Goal: Ask a question

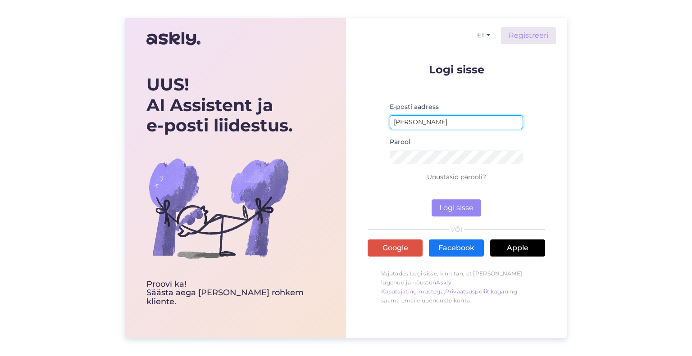
click at [441, 119] on input "[PERSON_NAME]" at bounding box center [456, 122] width 133 height 14
drag, startPoint x: 378, startPoint y: 160, endPoint x: 390, endPoint y: 142, distance: 21.6
click at [378, 160] on form "Logi sisse E-posti aadress Mariken Lehtsaar Parool Unustasid parooli? Logi sisse" at bounding box center [457, 140] width 178 height 153
click at [406, 123] on input "[PERSON_NAME]" at bounding box center [456, 122] width 133 height 14
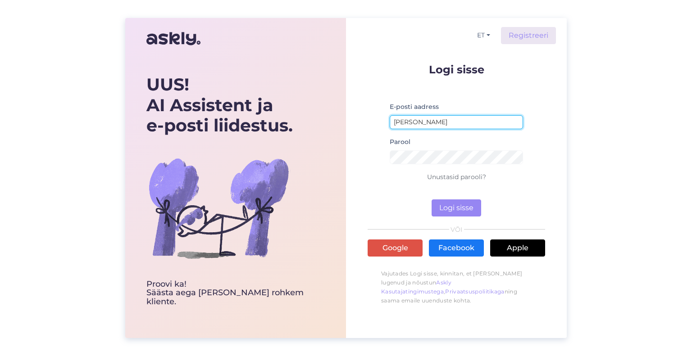
click at [406, 123] on input "[PERSON_NAME]" at bounding box center [456, 122] width 133 height 14
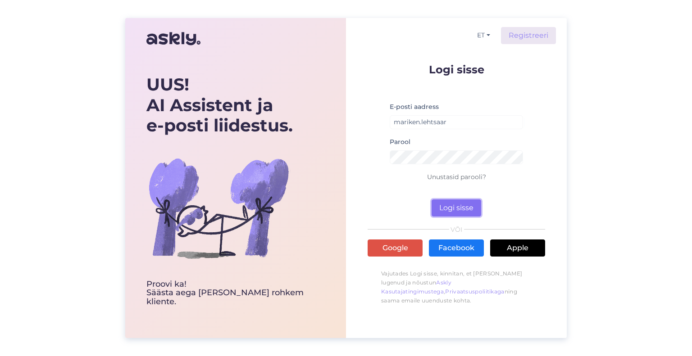
click at [465, 200] on button "Logi sisse" at bounding box center [457, 208] width 50 height 17
type input "[EMAIL_ADDRESS][DOMAIN_NAME]"
click at [459, 215] on button "Logi sisse" at bounding box center [457, 208] width 50 height 17
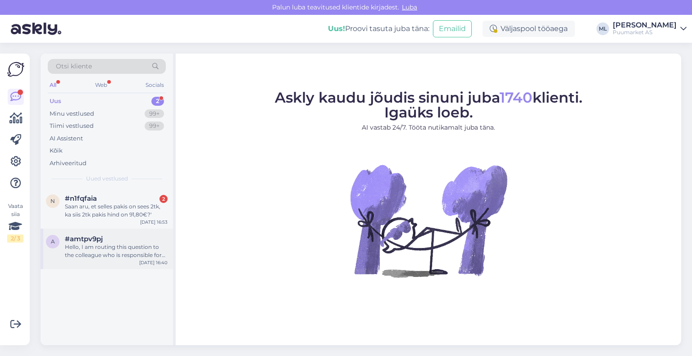
click at [119, 257] on div "Hello, I am routing this question to the colleague who is responsible for this …" at bounding box center [116, 251] width 103 height 16
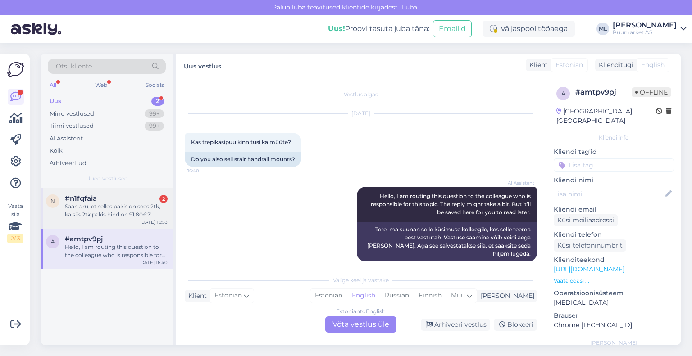
click at [105, 201] on div "#n1fqfaia 2" at bounding box center [116, 199] width 103 height 8
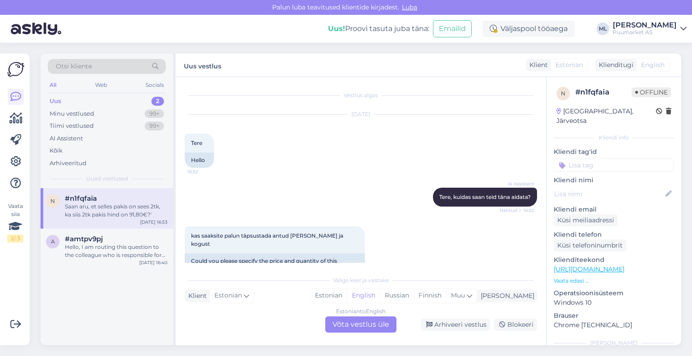
scroll to position [45, 0]
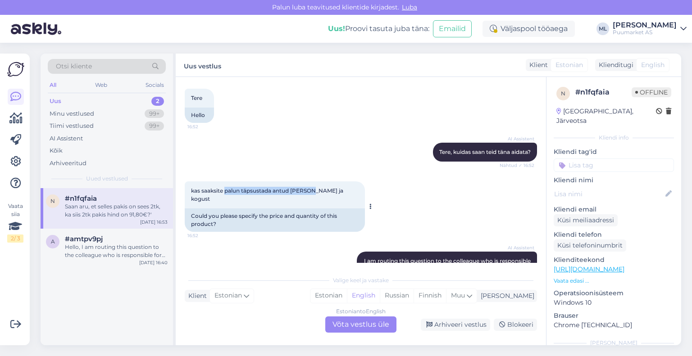
drag, startPoint x: 226, startPoint y: 192, endPoint x: 311, endPoint y: 190, distance: 85.7
click at [311, 190] on span "kas saaksite palun täpsustada antud [PERSON_NAME] ja kogust" at bounding box center [268, 194] width 154 height 15
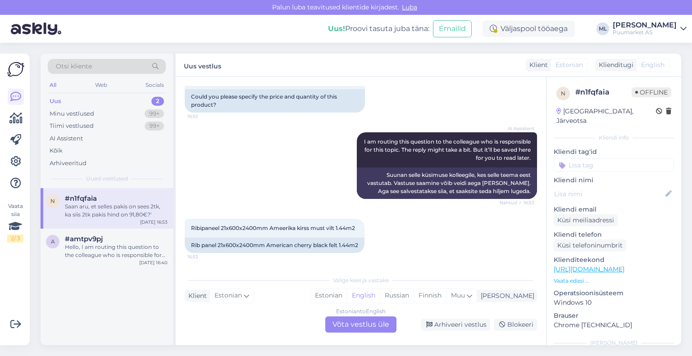
scroll to position [180, 0]
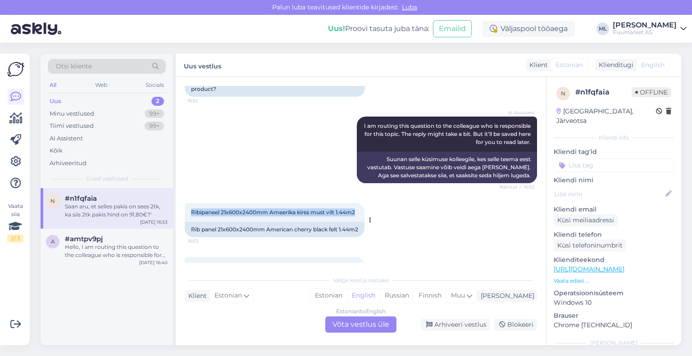
drag, startPoint x: 191, startPoint y: 203, endPoint x: 356, endPoint y: 206, distance: 164.5
click at [355, 209] on span "Ribipaneel 21x600x2400mm Ameerika kirss must vilt 1.44m2" at bounding box center [273, 212] width 164 height 7
copy span "Ribipaneel 21x600x2400mm Ameerika kirss must vilt 1.44m2"
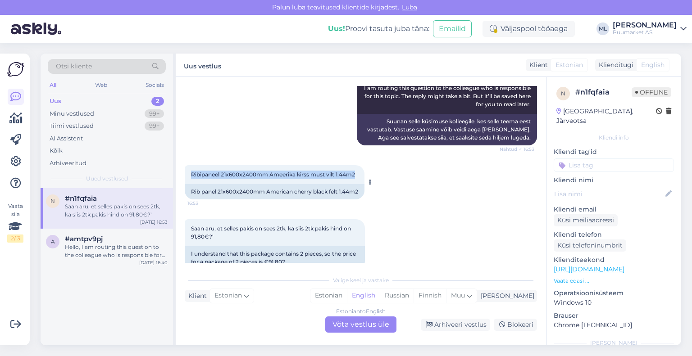
scroll to position [234, 0]
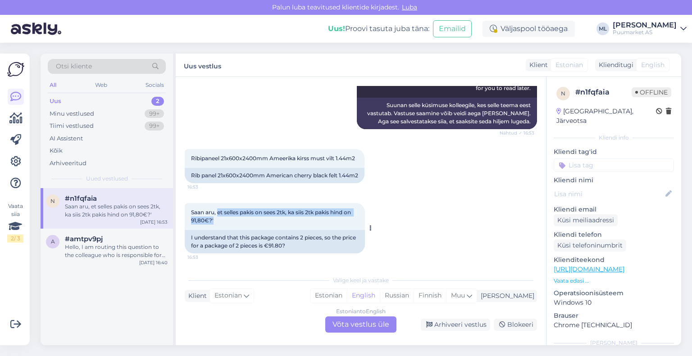
drag, startPoint x: 218, startPoint y: 214, endPoint x: 225, endPoint y: 220, distance: 9.6
click at [225, 220] on div "Saan aru, et selles pakis on sees 2tk, ka siis 2tk pakis hind on 91,80€?' 16:53" at bounding box center [275, 216] width 180 height 27
